Goal: Transaction & Acquisition: Book appointment/travel/reservation

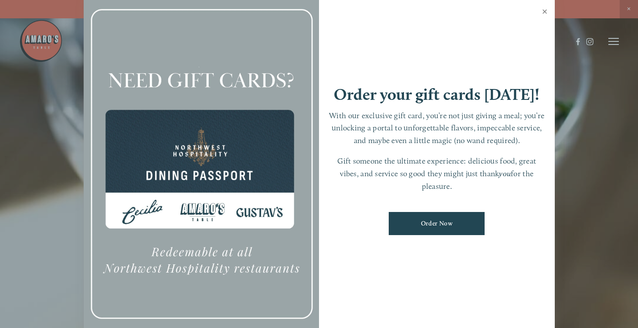
click at [546, 14] on link "Close" at bounding box center [544, 12] width 17 height 24
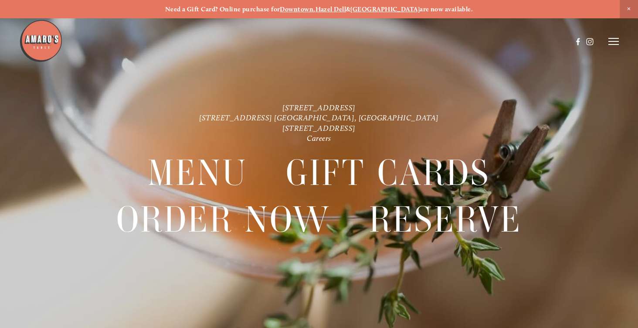
click at [615, 40] on icon at bounding box center [613, 41] width 10 height 8
click at [562, 42] on span "Reserve" at bounding box center [560, 40] width 20 height 7
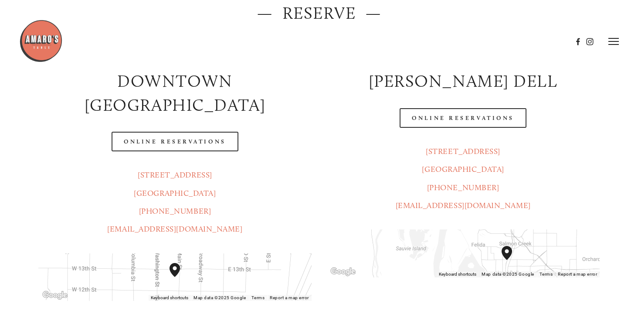
scroll to position [100, 0]
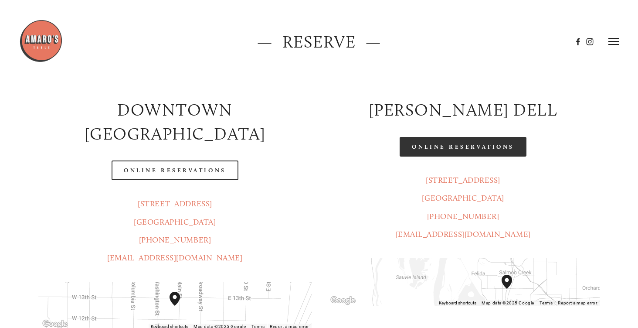
click at [488, 148] on link "Online Reservations" at bounding box center [463, 147] width 126 height 20
